Goal: Information Seeking & Learning: Learn about a topic

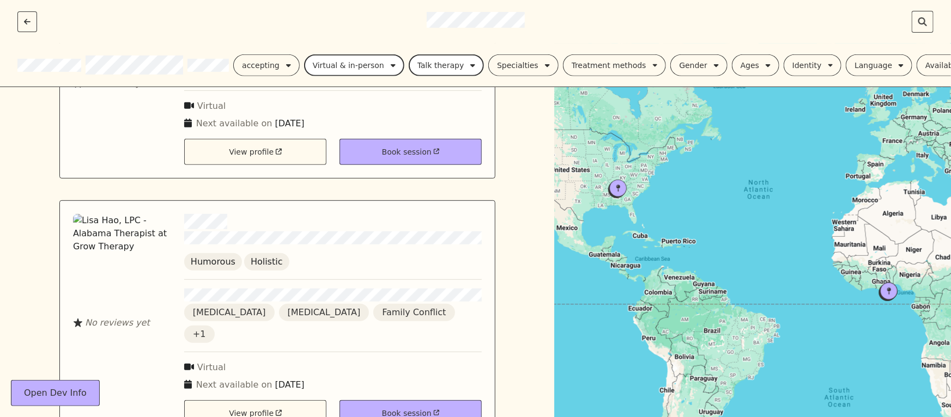
scroll to position [233, 0]
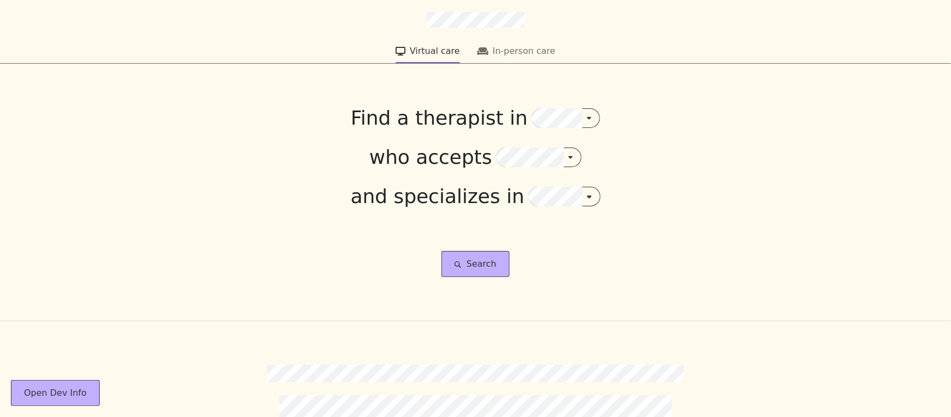
click at [555, 105] on div "Virtual care In-person care Find a therapist in who accepts and specializes in …" at bounding box center [475, 182] width 951 height 277
click at [476, 280] on div "Search" at bounding box center [475, 264] width 951 height 113
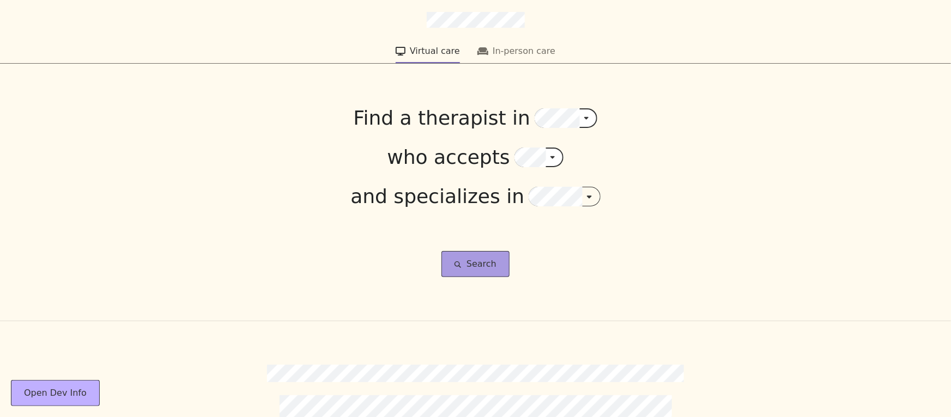
click at [470, 264] on button "Search" at bounding box center [475, 264] width 68 height 26
